Goal: Find specific page/section: Find specific page/section

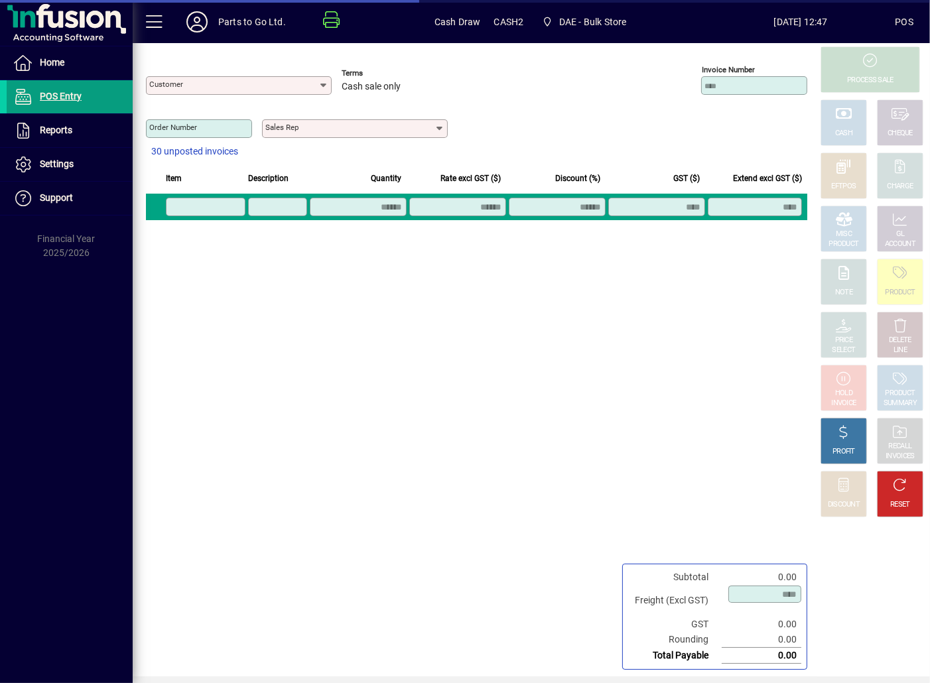
type input "**********"
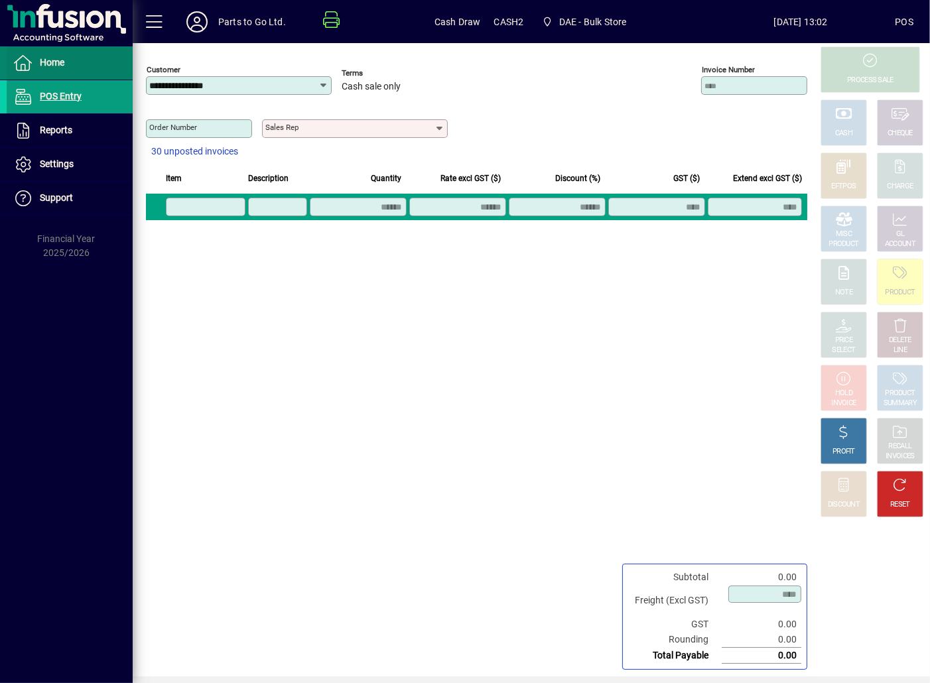
click at [66, 62] on span at bounding box center [70, 63] width 126 height 32
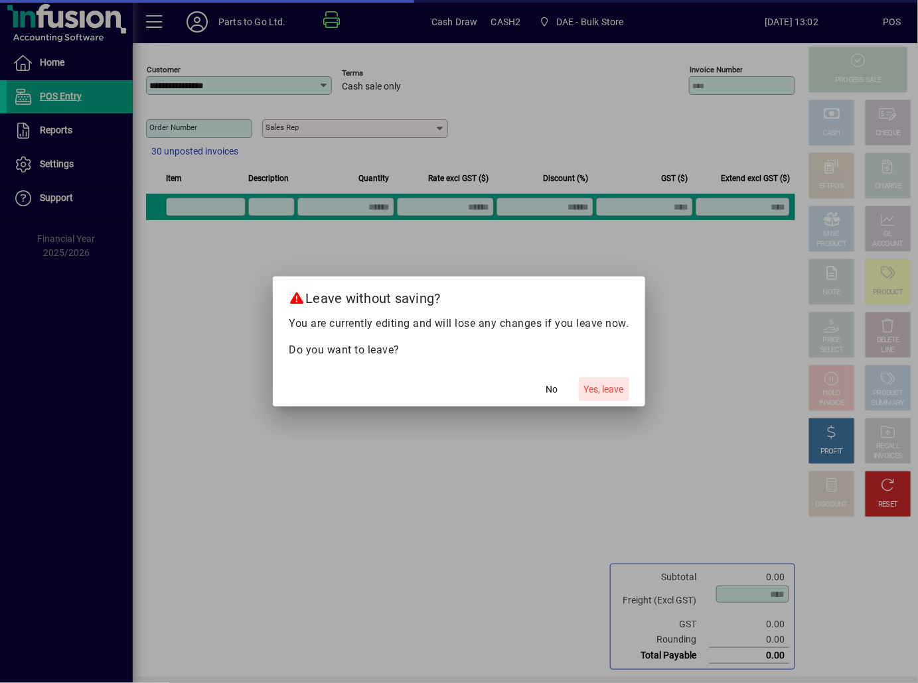
click at [606, 385] on span "Yes, leave" at bounding box center [604, 390] width 40 height 14
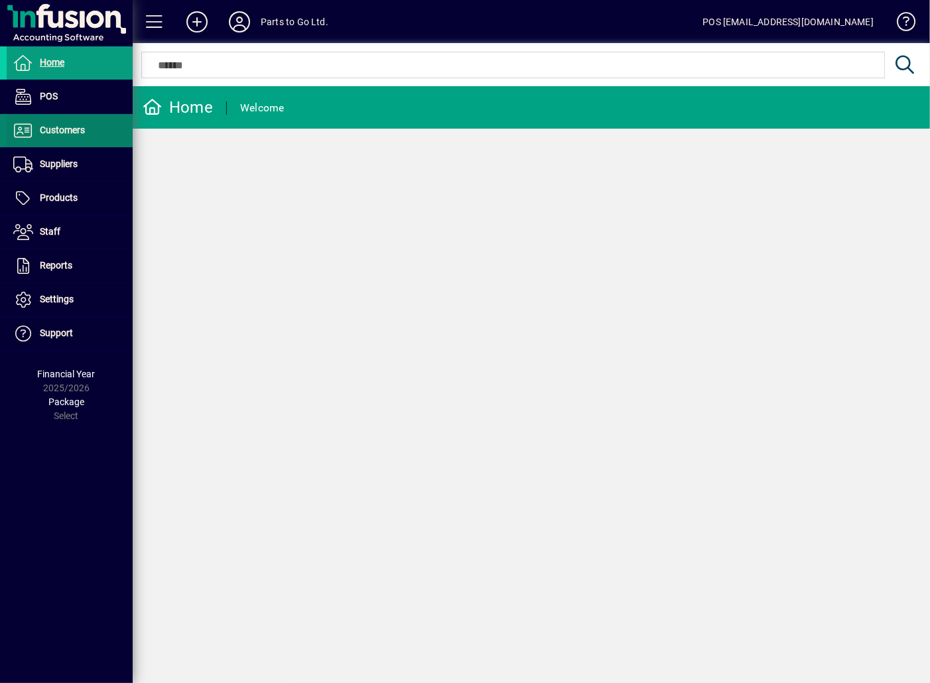
click at [42, 118] on span at bounding box center [70, 131] width 126 height 32
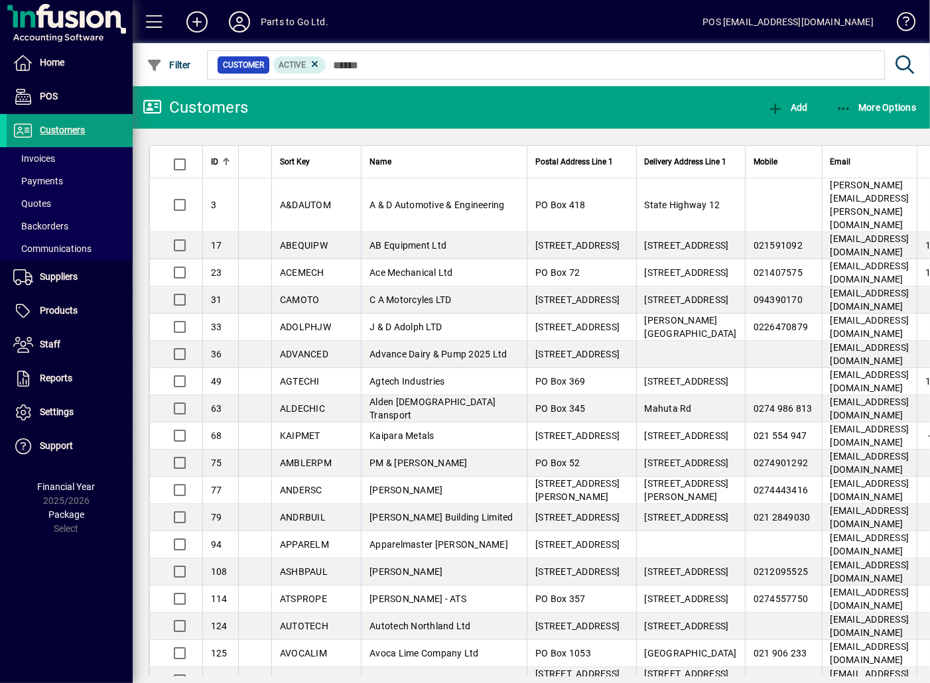
click at [381, 67] on input "text" at bounding box center [600, 65] width 548 height 19
click at [356, 56] on div at bounding box center [604, 50] width 798 height 15
click at [354, 62] on input "text" at bounding box center [600, 65] width 548 height 19
click at [392, 50] on div at bounding box center [604, 50] width 798 height 15
click at [340, 61] on input "text" at bounding box center [600, 65] width 548 height 19
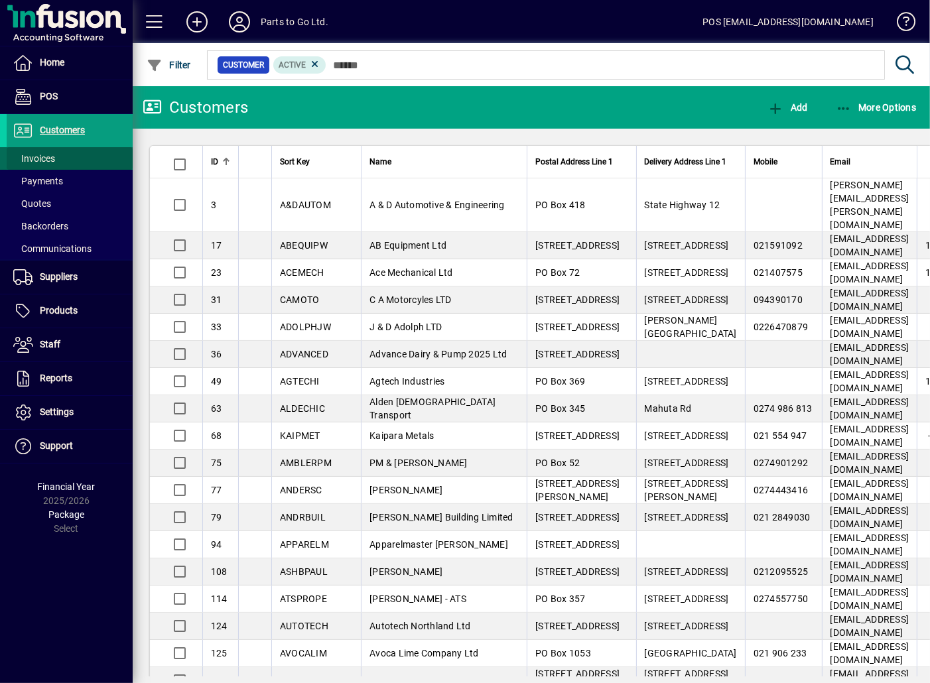
click at [34, 154] on span "Invoices" at bounding box center [34, 158] width 42 height 11
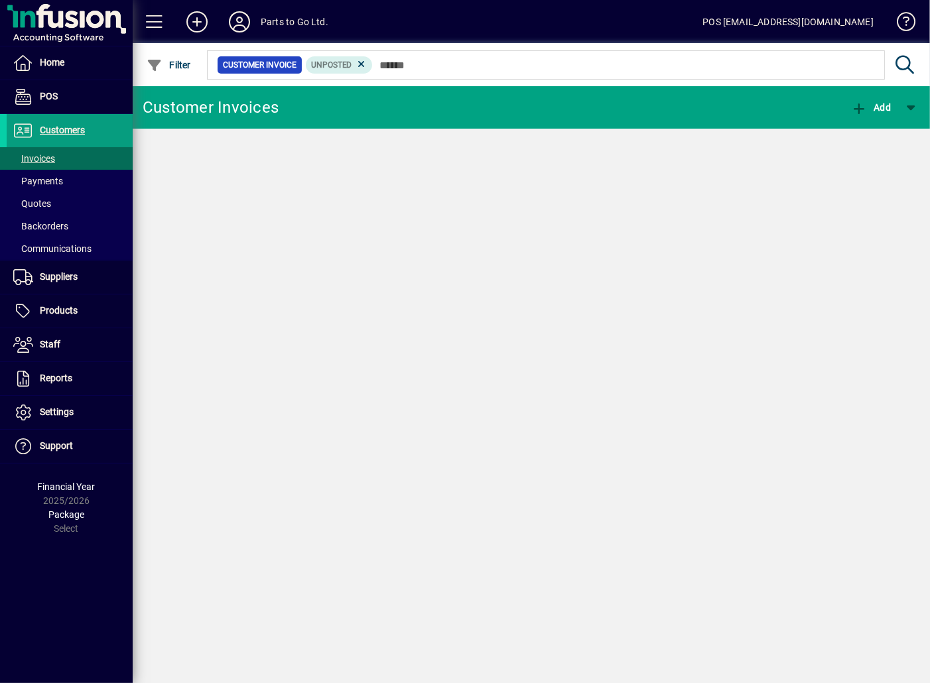
click at [51, 127] on span "Customers" at bounding box center [62, 130] width 45 height 11
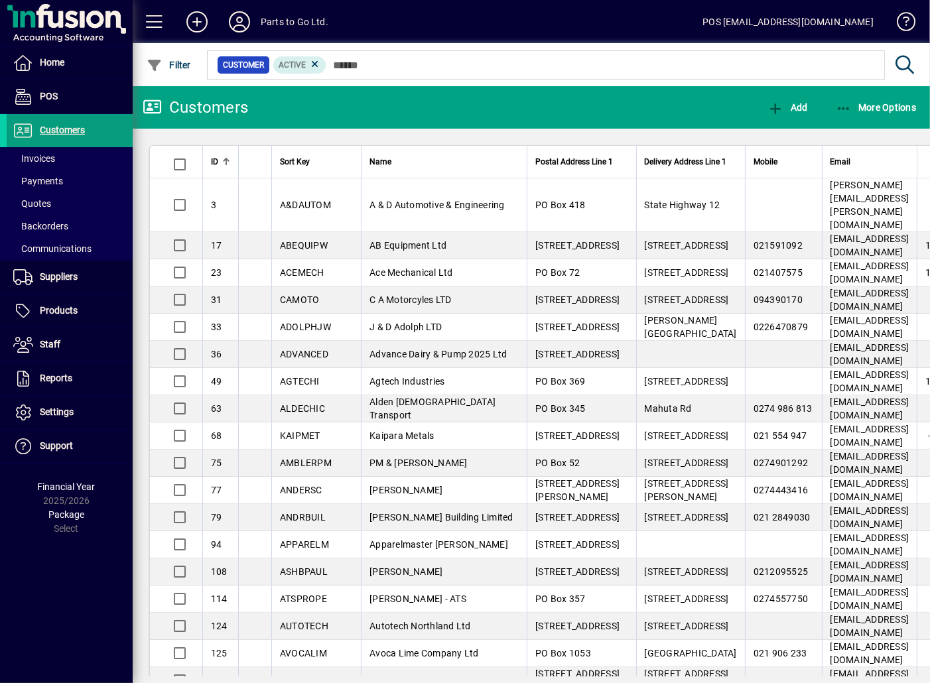
click at [337, 58] on input "text" at bounding box center [600, 65] width 548 height 19
click at [336, 64] on input "text" at bounding box center [600, 65] width 548 height 19
click at [337, 64] on input "text" at bounding box center [600, 65] width 548 height 19
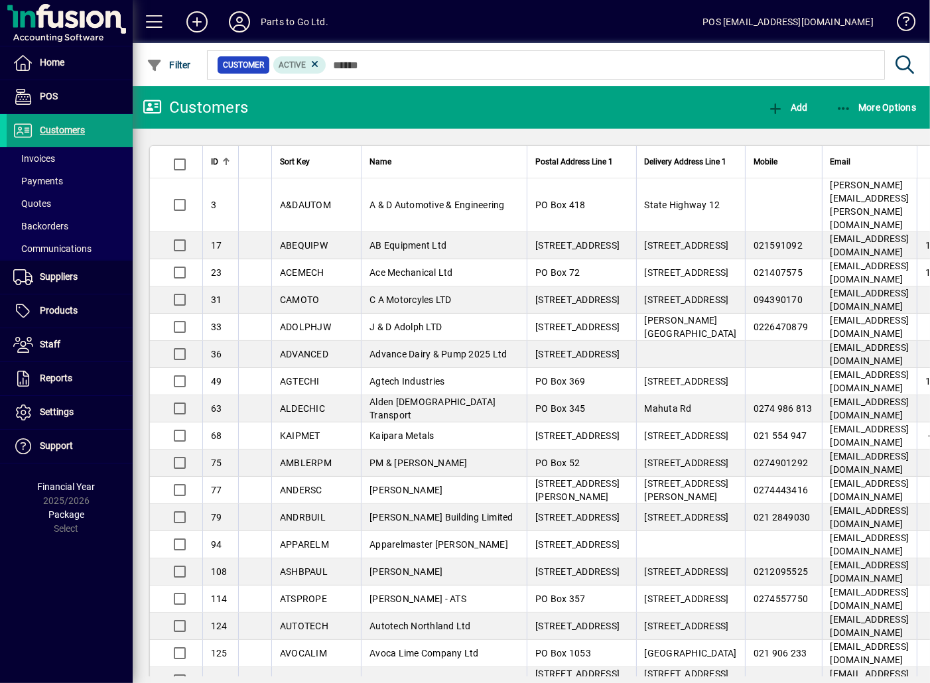
click at [338, 64] on input "text" at bounding box center [600, 65] width 548 height 19
